Goal: Navigation & Orientation: Understand site structure

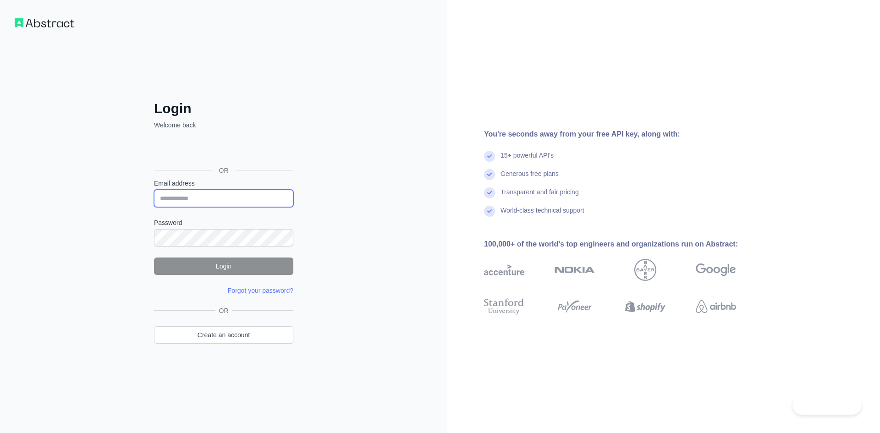
click at [201, 200] on input "Email address" at bounding box center [223, 198] width 139 height 17
type input "**********"
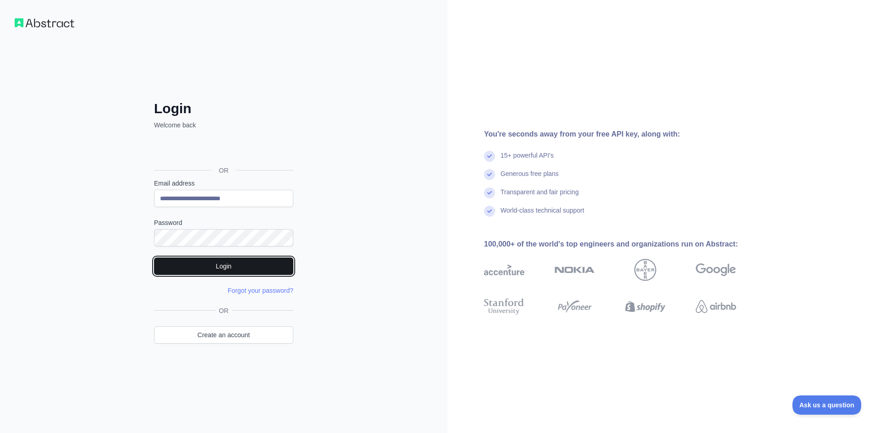
click at [193, 263] on button "Login" at bounding box center [223, 265] width 139 height 17
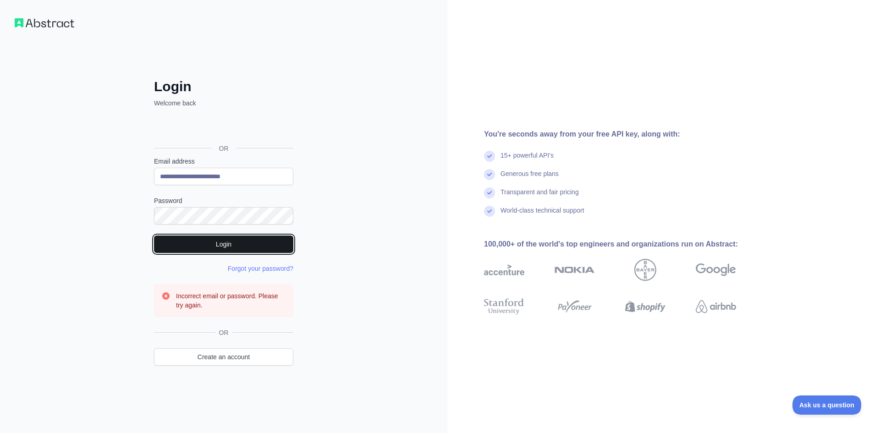
click at [193, 244] on button "Login" at bounding box center [223, 243] width 139 height 17
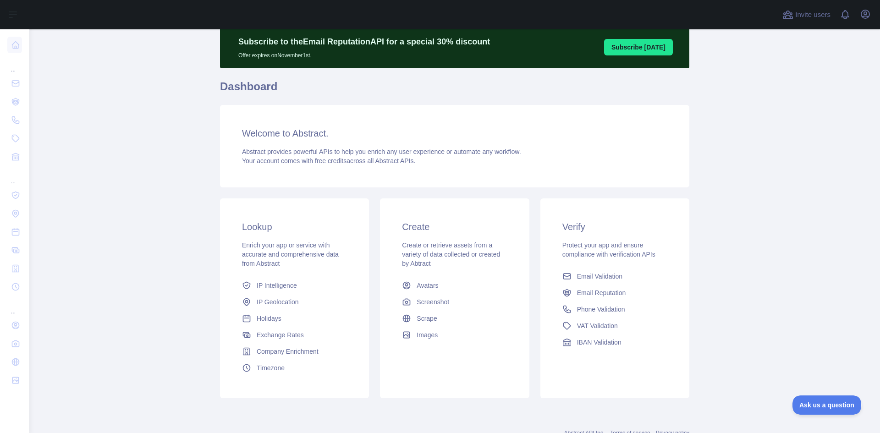
scroll to position [66, 0]
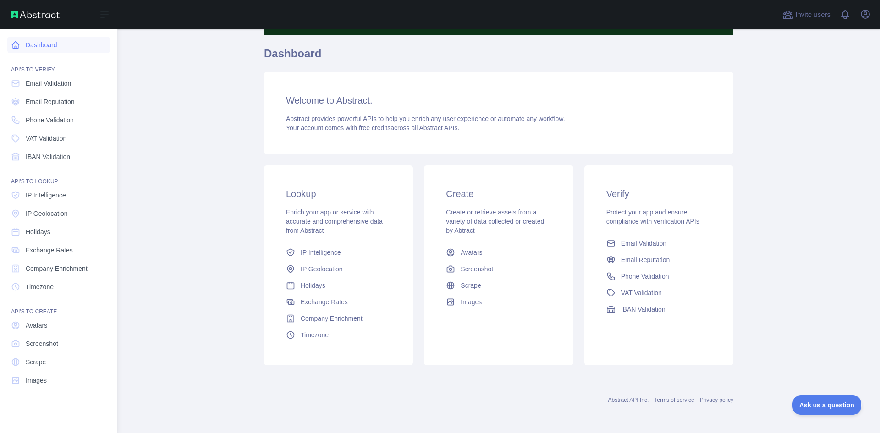
click at [55, 47] on link "Dashboard" at bounding box center [58, 45] width 103 height 16
click at [51, 82] on span "Email Validation" at bounding box center [48, 83] width 45 height 9
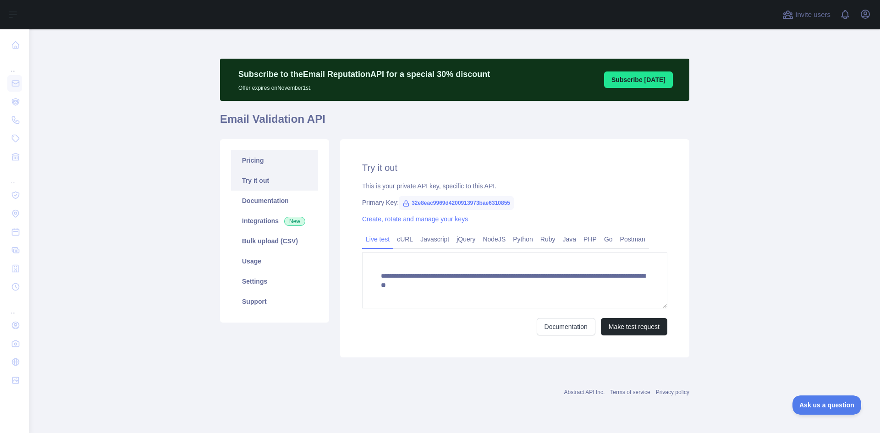
click at [257, 158] on link "Pricing" at bounding box center [274, 160] width 87 height 20
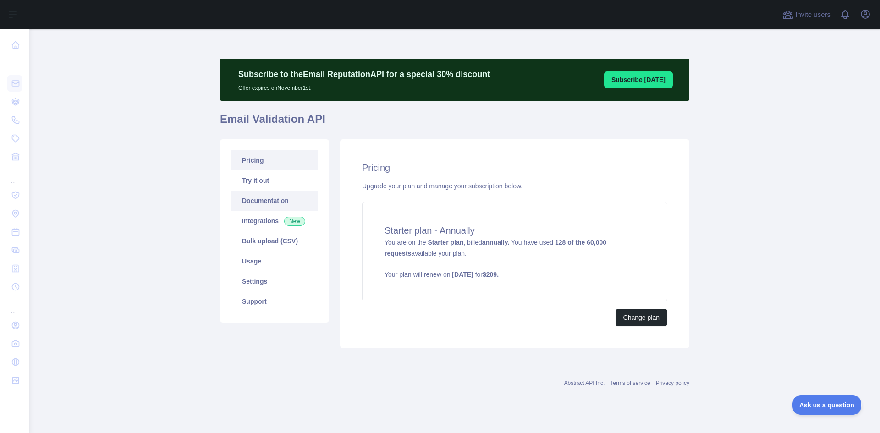
click at [255, 195] on link "Documentation" at bounding box center [274, 201] width 87 height 20
click at [463, 52] on div "Subscribe to the Email Reputation API for a special 30 % discount Offer expires…" at bounding box center [454, 206] width 469 height 310
click at [515, 246] on span "You are on the Starter plan , billed annually. You have used 128 of the 60,000 …" at bounding box center [514, 259] width 260 height 40
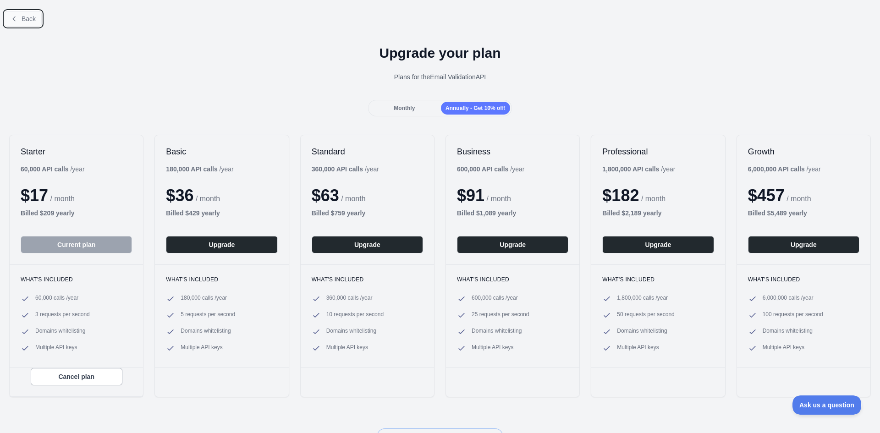
click at [18, 18] on button "Back" at bounding box center [23, 19] width 37 height 16
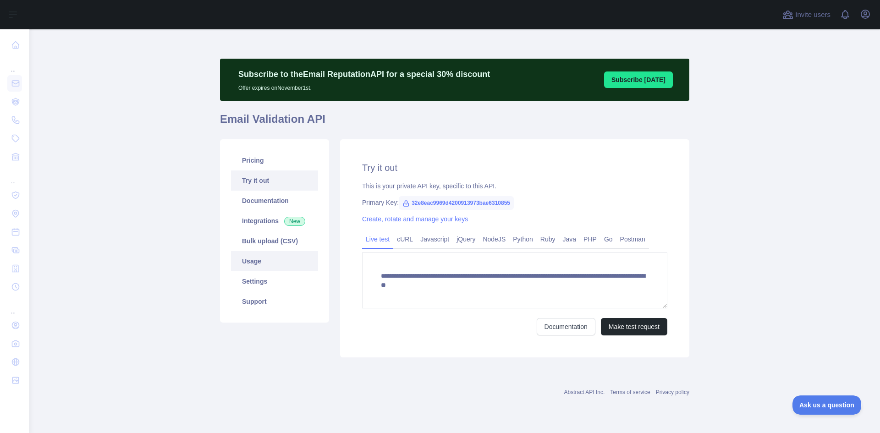
click at [258, 257] on link "Usage" at bounding box center [274, 261] width 87 height 20
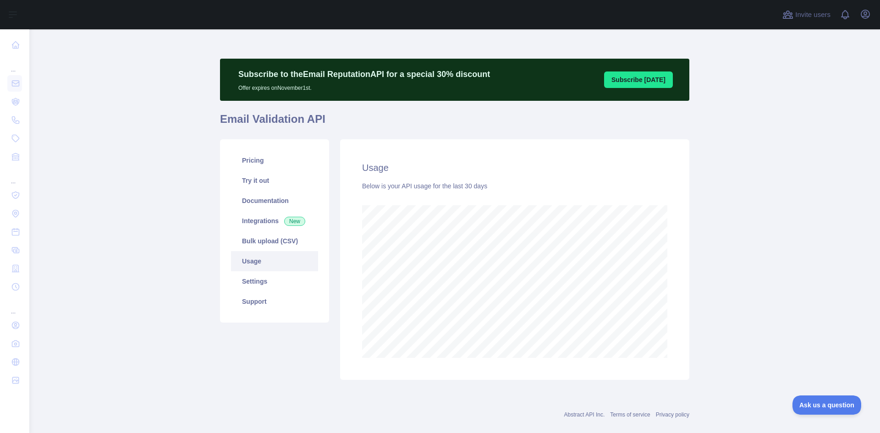
scroll to position [404, 843]
click at [258, 244] on link "Bulk upload (CSV)" at bounding box center [274, 241] width 87 height 20
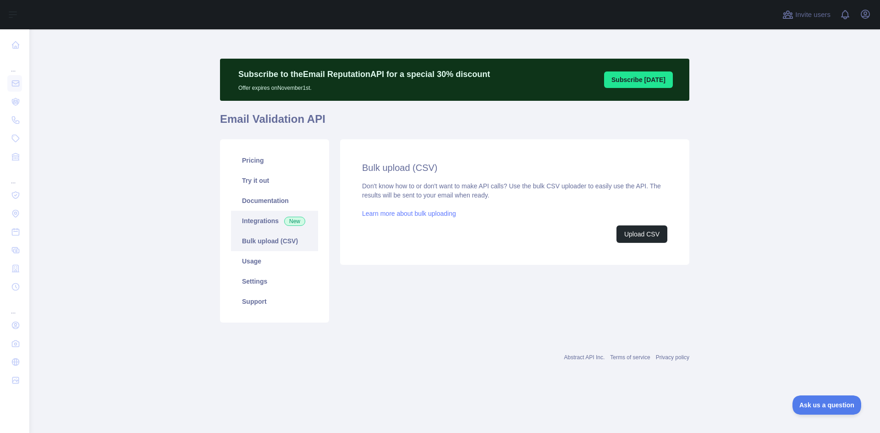
click at [258, 222] on link "Integrations New" at bounding box center [274, 221] width 87 height 20
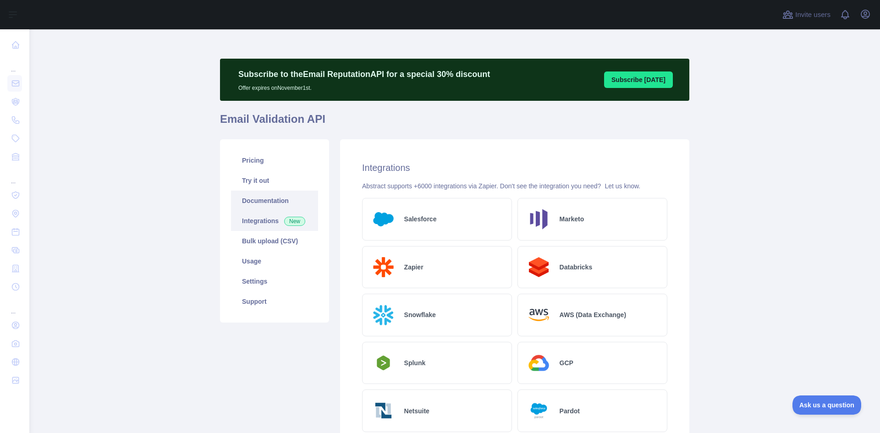
click at [260, 198] on link "Documentation" at bounding box center [274, 201] width 87 height 20
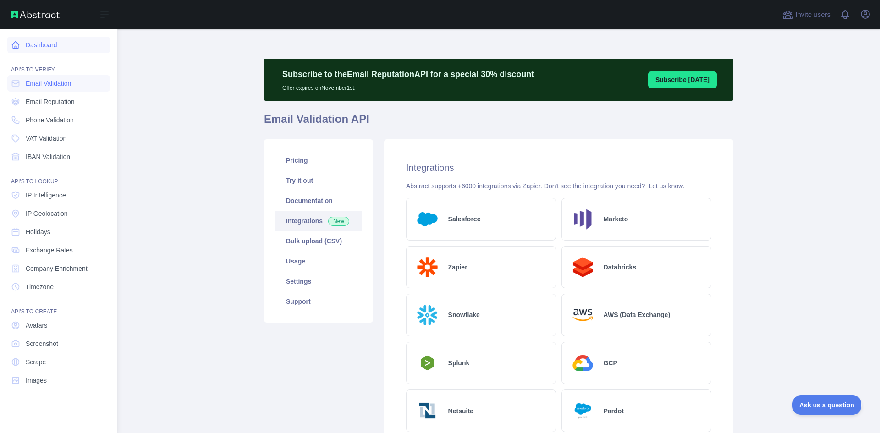
click at [16, 46] on icon at bounding box center [15, 45] width 7 height 7
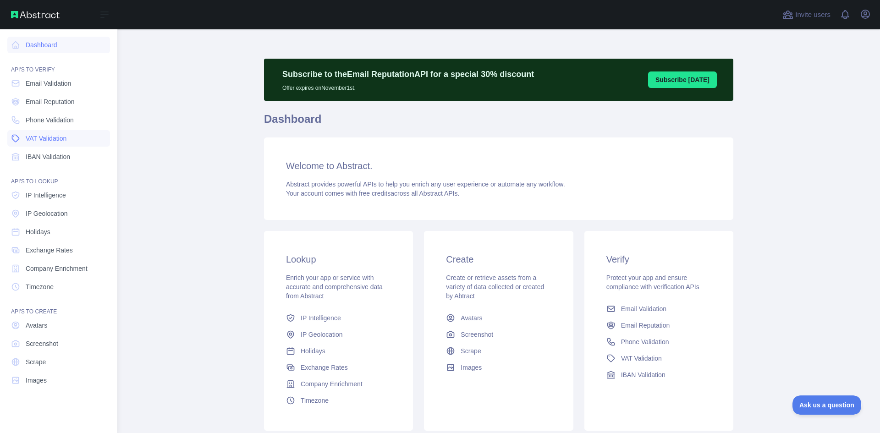
click at [22, 143] on link "VAT Validation" at bounding box center [58, 138] width 103 height 16
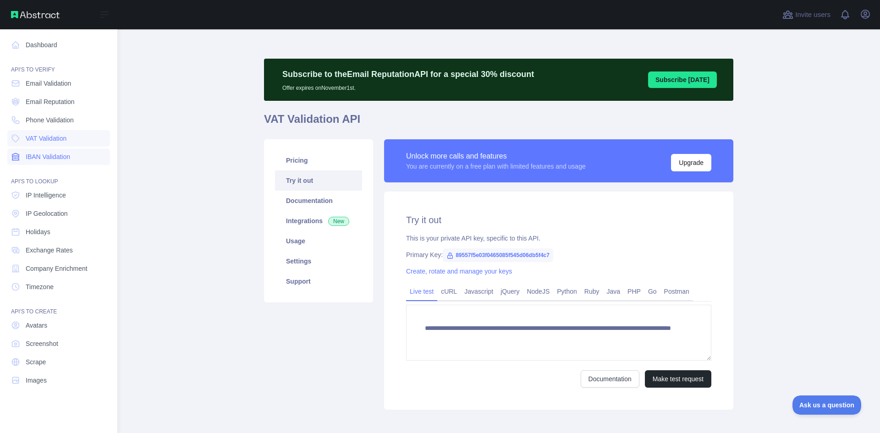
click at [38, 160] on span "IBAN Validation" at bounding box center [48, 156] width 44 height 9
click at [38, 122] on span "Phone Validation" at bounding box center [50, 119] width 48 height 9
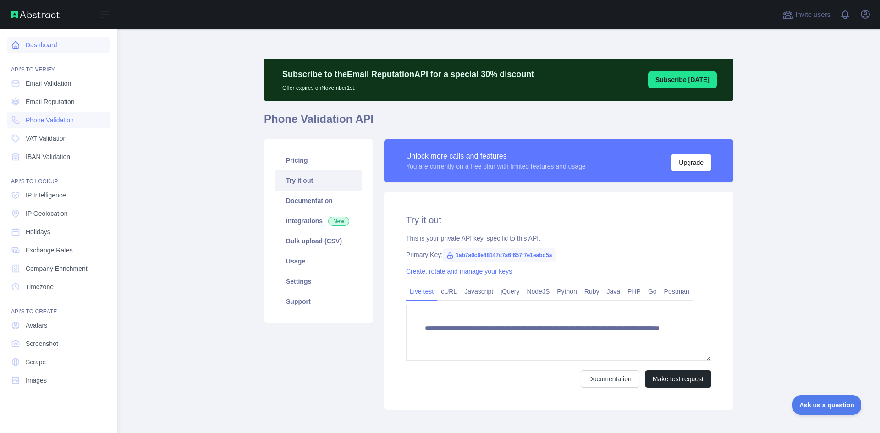
click at [41, 49] on link "Dashboard" at bounding box center [58, 45] width 103 height 16
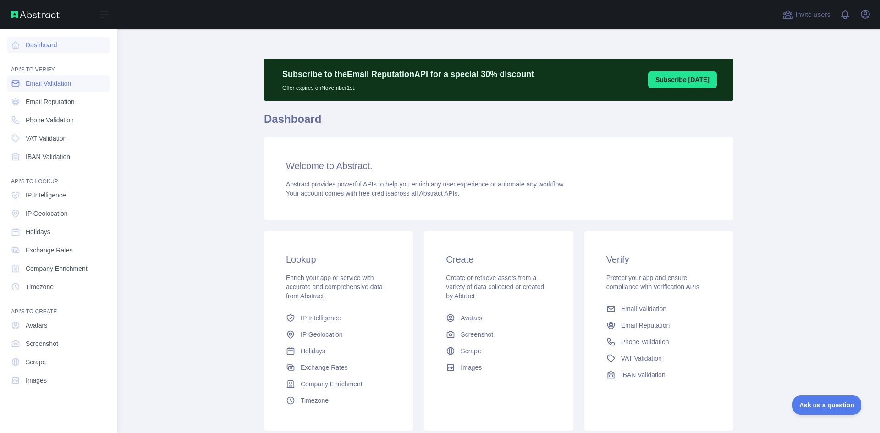
click at [47, 87] on span "Email Validation" at bounding box center [48, 83] width 45 height 9
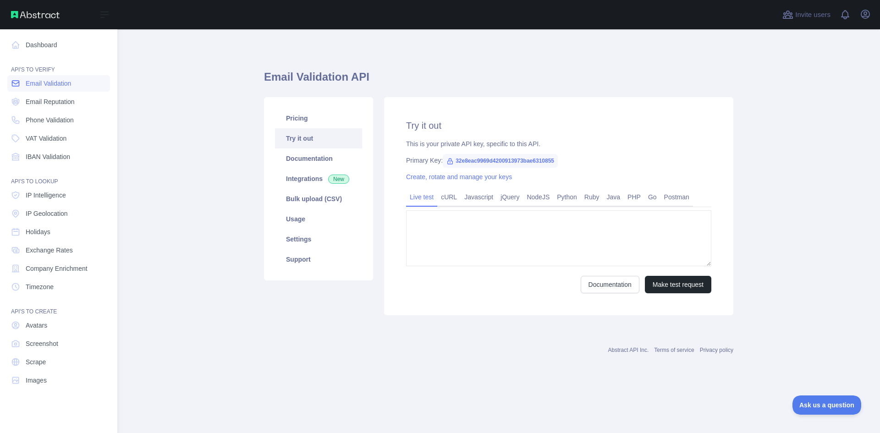
type textarea "**********"
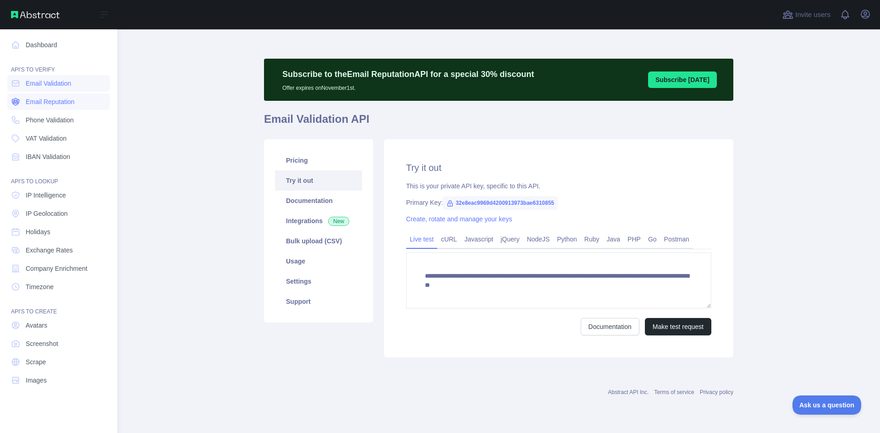
click at [46, 96] on link "Email Reputation" at bounding box center [58, 101] width 103 height 16
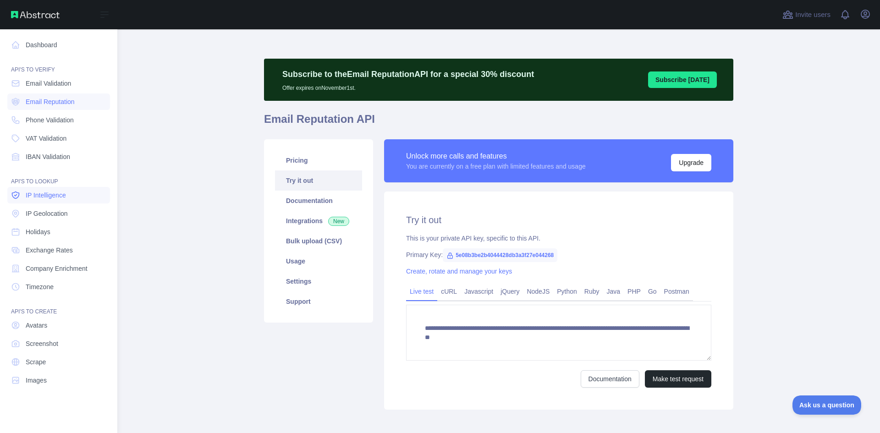
click at [37, 191] on span "IP Intelligence" at bounding box center [46, 195] width 40 height 9
click at [35, 212] on span "IP Geolocation" at bounding box center [47, 213] width 42 height 9
click at [36, 230] on span "Holidays" at bounding box center [38, 231] width 25 height 9
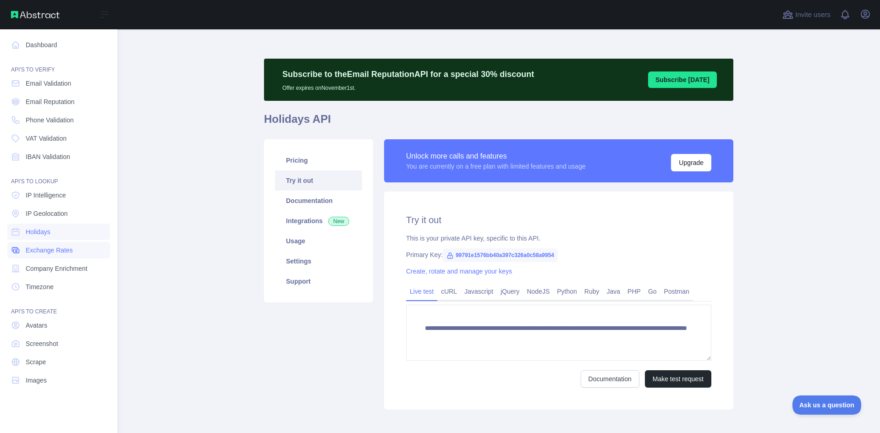
click at [36, 243] on link "Exchange Rates" at bounding box center [58, 250] width 103 height 16
click at [47, 271] on span "Company Enrichment" at bounding box center [57, 268] width 62 height 9
click at [40, 290] on span "Timezone" at bounding box center [40, 286] width 28 height 9
click at [39, 329] on span "Avatars" at bounding box center [37, 325] width 22 height 9
click at [45, 339] on span "Screenshot" at bounding box center [42, 343] width 33 height 9
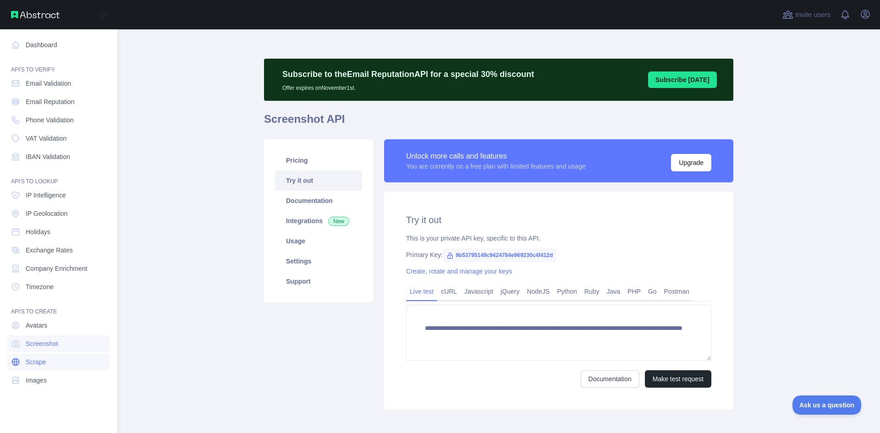
click at [46, 358] on link "Scrape" at bounding box center [58, 362] width 103 height 16
click at [44, 384] on span "Images" at bounding box center [36, 380] width 21 height 9
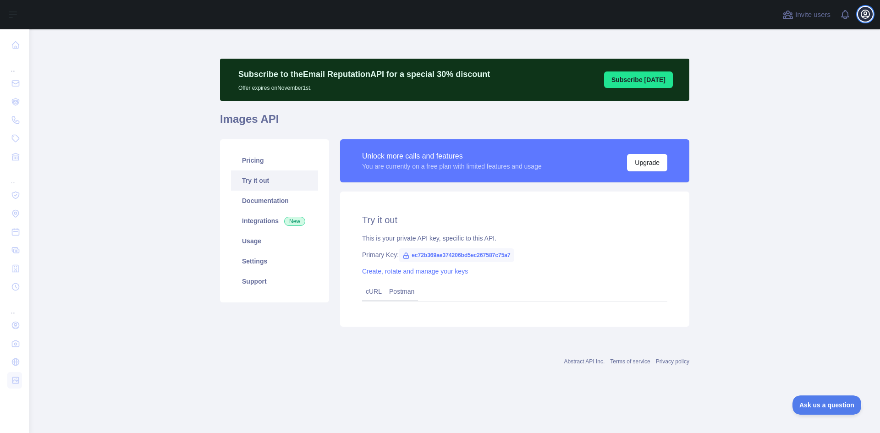
click at [860, 16] on icon "button" at bounding box center [864, 14] width 11 height 11
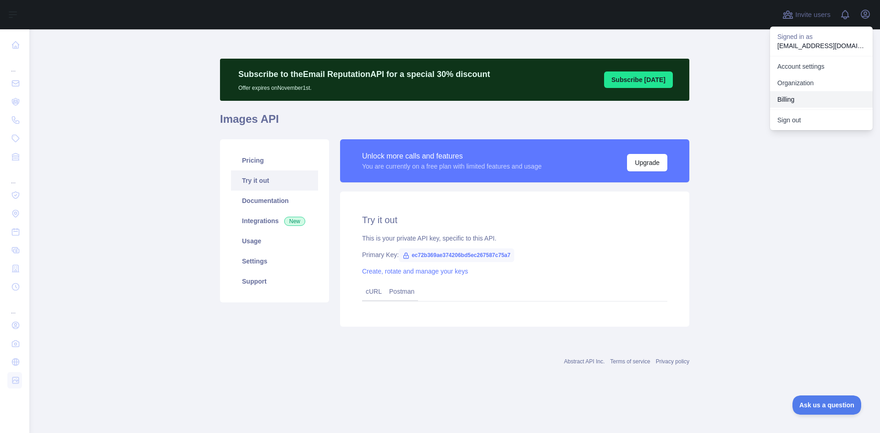
click at [787, 99] on button "Billing" at bounding box center [821, 99] width 103 height 16
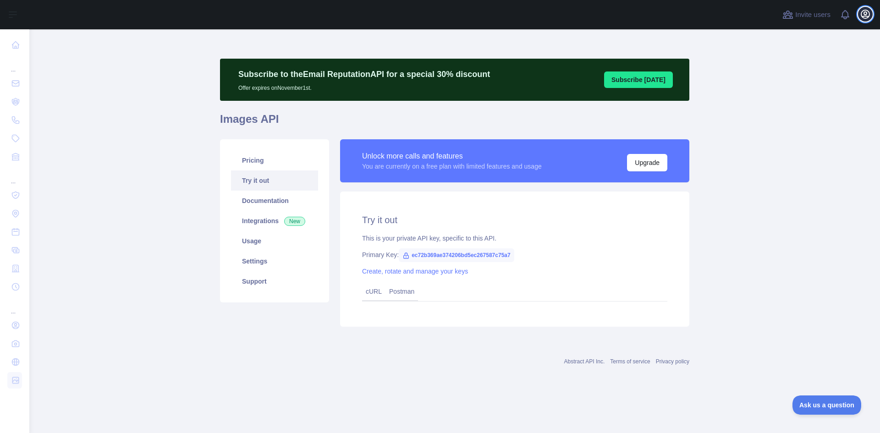
click at [869, 16] on icon "button" at bounding box center [865, 14] width 8 height 8
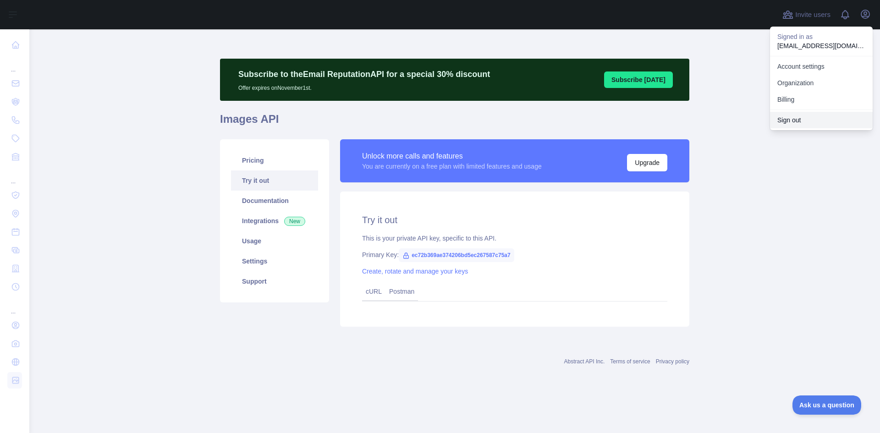
click at [806, 120] on button "Sign out" at bounding box center [821, 120] width 103 height 16
